Goal: Transaction & Acquisition: Purchase product/service

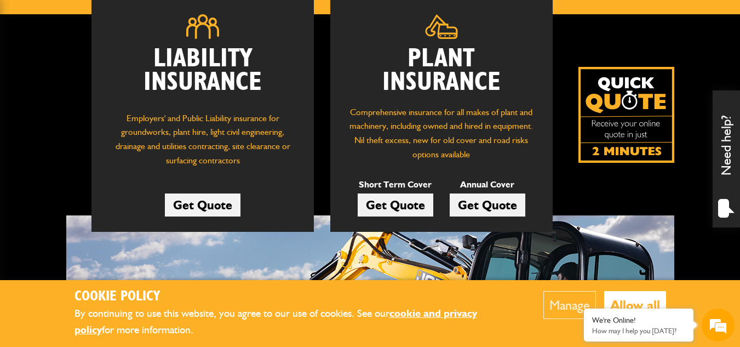
click at [196, 202] on link "Get Quote" at bounding box center [203, 204] width 76 height 23
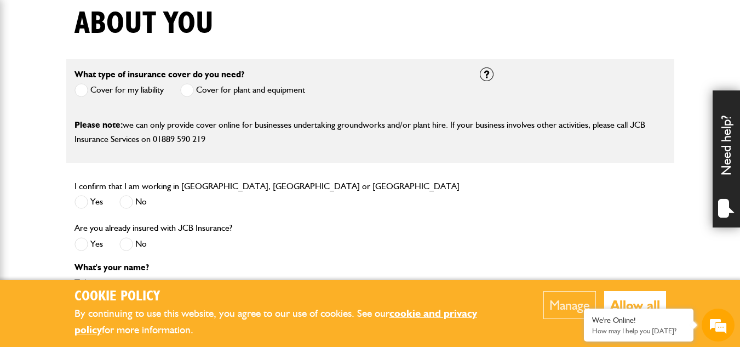
scroll to position [283, 0]
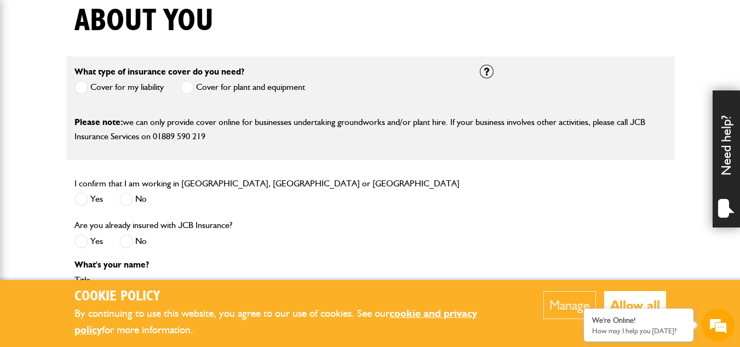
click at [188, 89] on span at bounding box center [187, 88] width 14 height 14
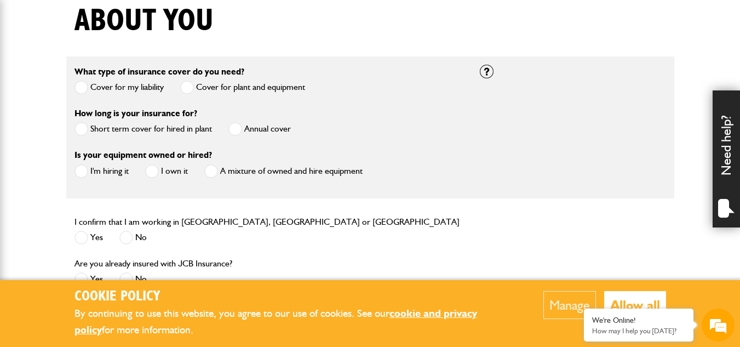
click at [82, 86] on span at bounding box center [82, 88] width 14 height 14
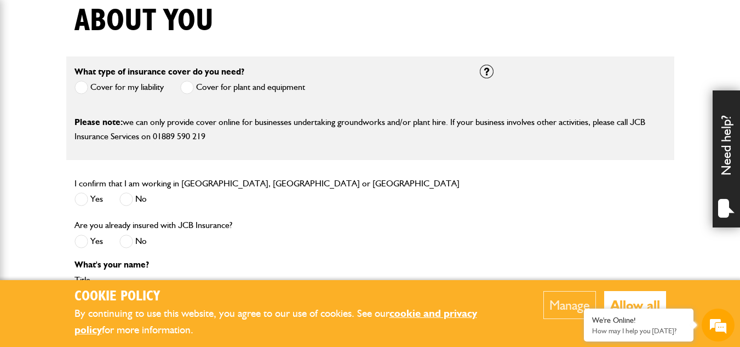
scroll to position [0, 0]
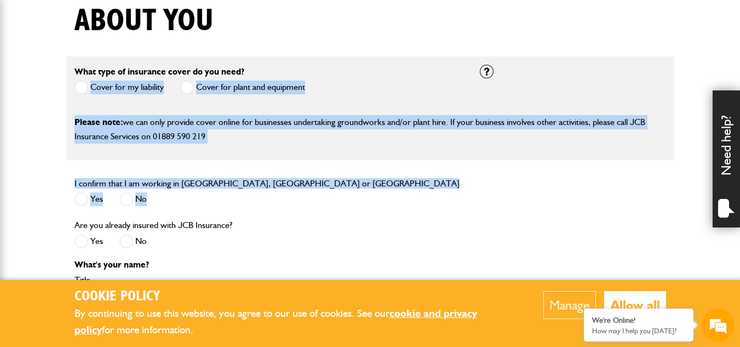
drag, startPoint x: 82, startPoint y: 86, endPoint x: 358, endPoint y: 216, distance: 304.6
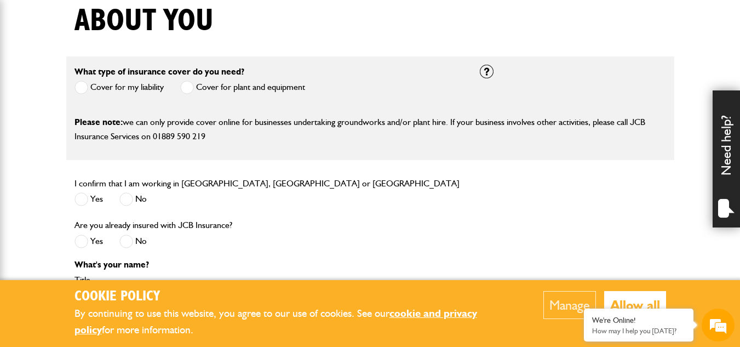
click at [432, 200] on div "I confirm that I am working in [GEOGRAPHIC_DATA], [GEOGRAPHIC_DATA] or [GEOGRAP…" at bounding box center [268, 197] width 405 height 42
drag, startPoint x: 45, startPoint y: 213, endPoint x: 41, endPoint y: 181, distance: 31.5
click at [81, 199] on span at bounding box center [82, 199] width 14 height 14
click at [128, 240] on span at bounding box center [126, 241] width 14 height 14
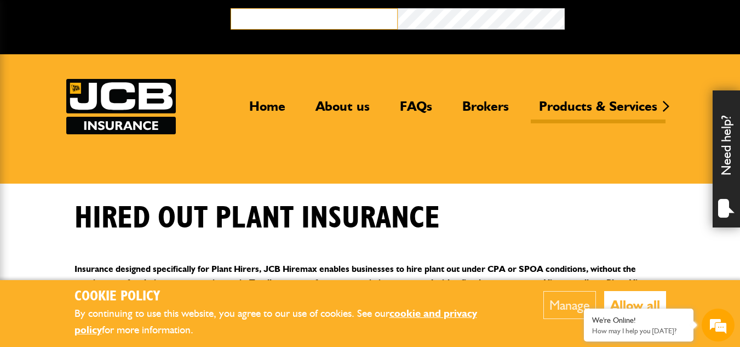
click at [255, 12] on input "email" at bounding box center [314, 18] width 167 height 21
type input "**********"
